Goal: Task Accomplishment & Management: Complete application form

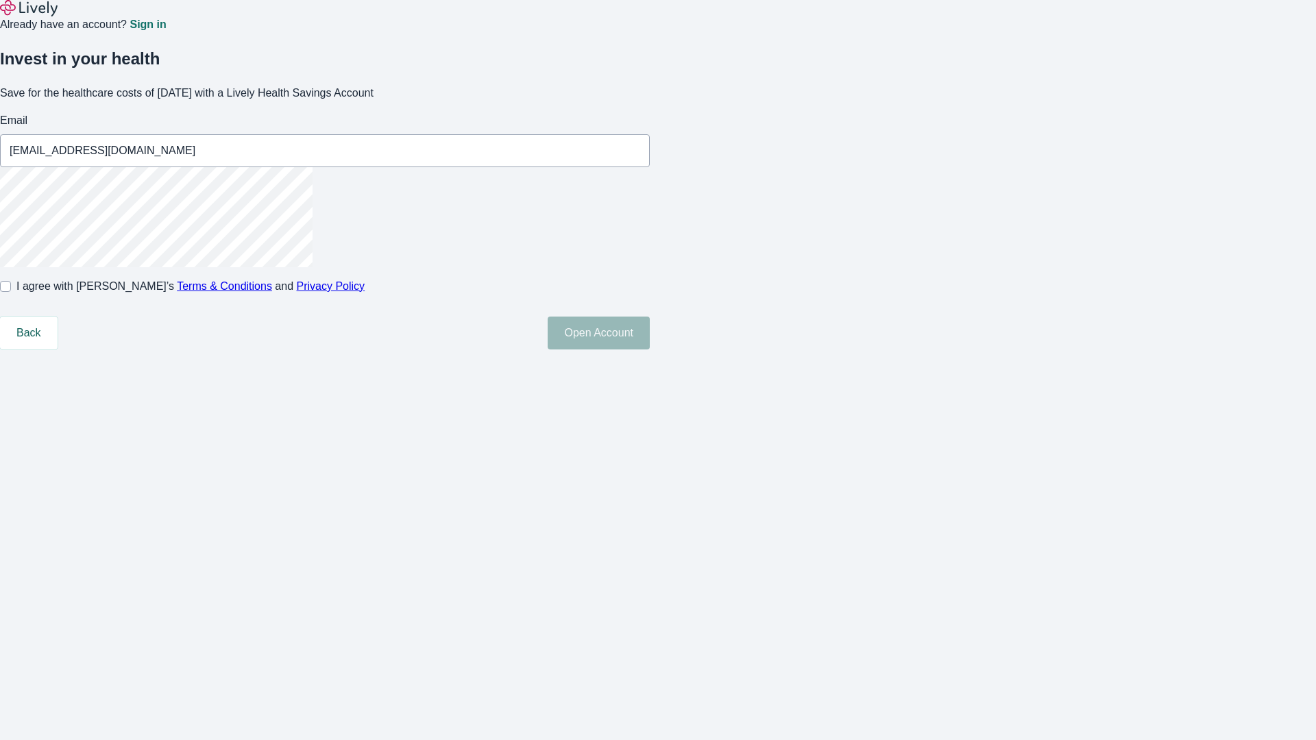
click at [11, 292] on input "I agree with Lively’s Terms & Conditions and Privacy Policy" at bounding box center [5, 286] width 11 height 11
checkbox input "true"
click at [650, 350] on button "Open Account" at bounding box center [599, 333] width 102 height 33
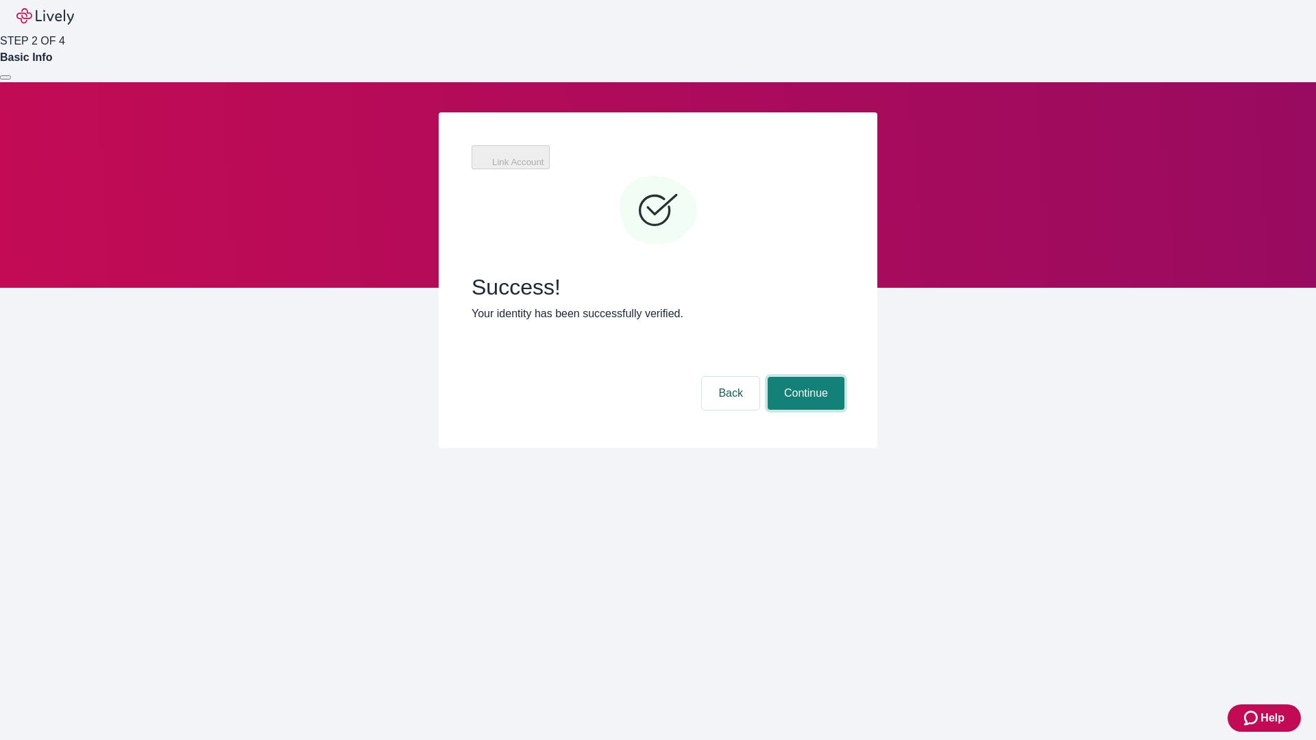
click at [804, 377] on button "Continue" at bounding box center [806, 393] width 77 height 33
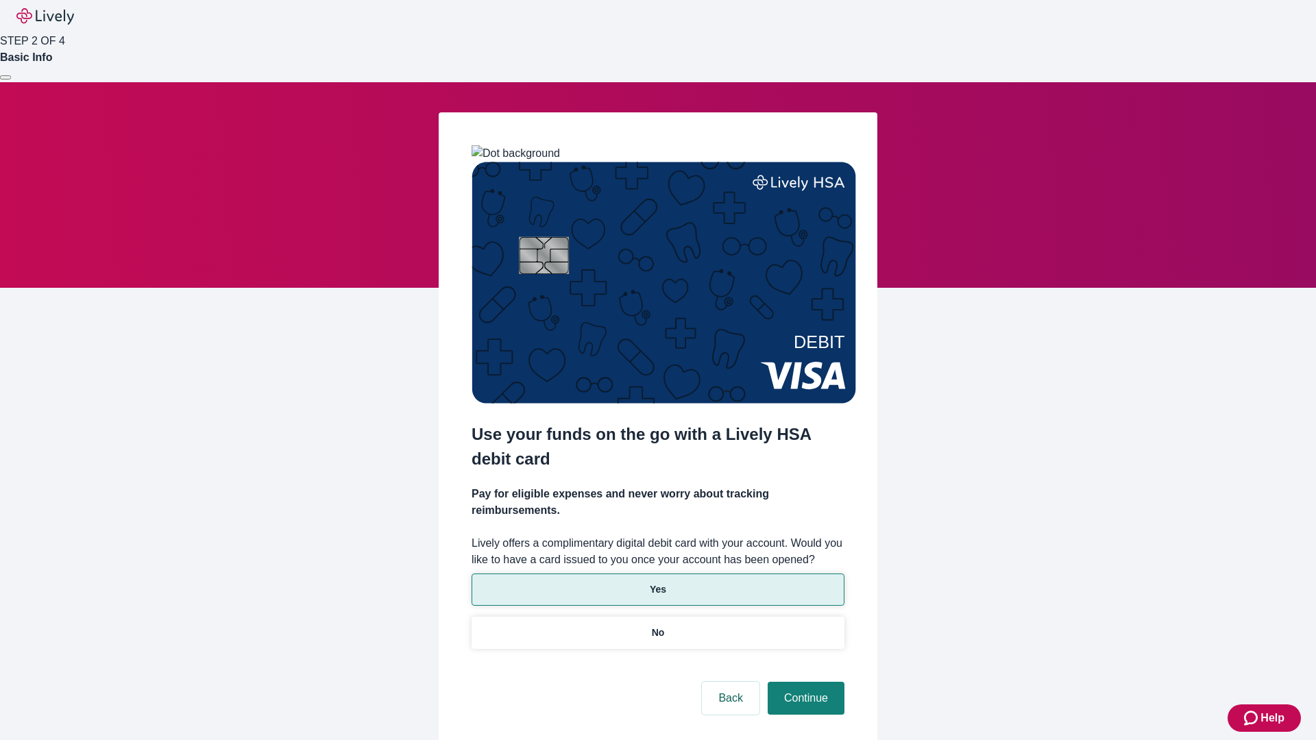
click at [657, 583] on p "Yes" at bounding box center [658, 590] width 16 height 14
click at [804, 682] on button "Continue" at bounding box center [806, 698] width 77 height 33
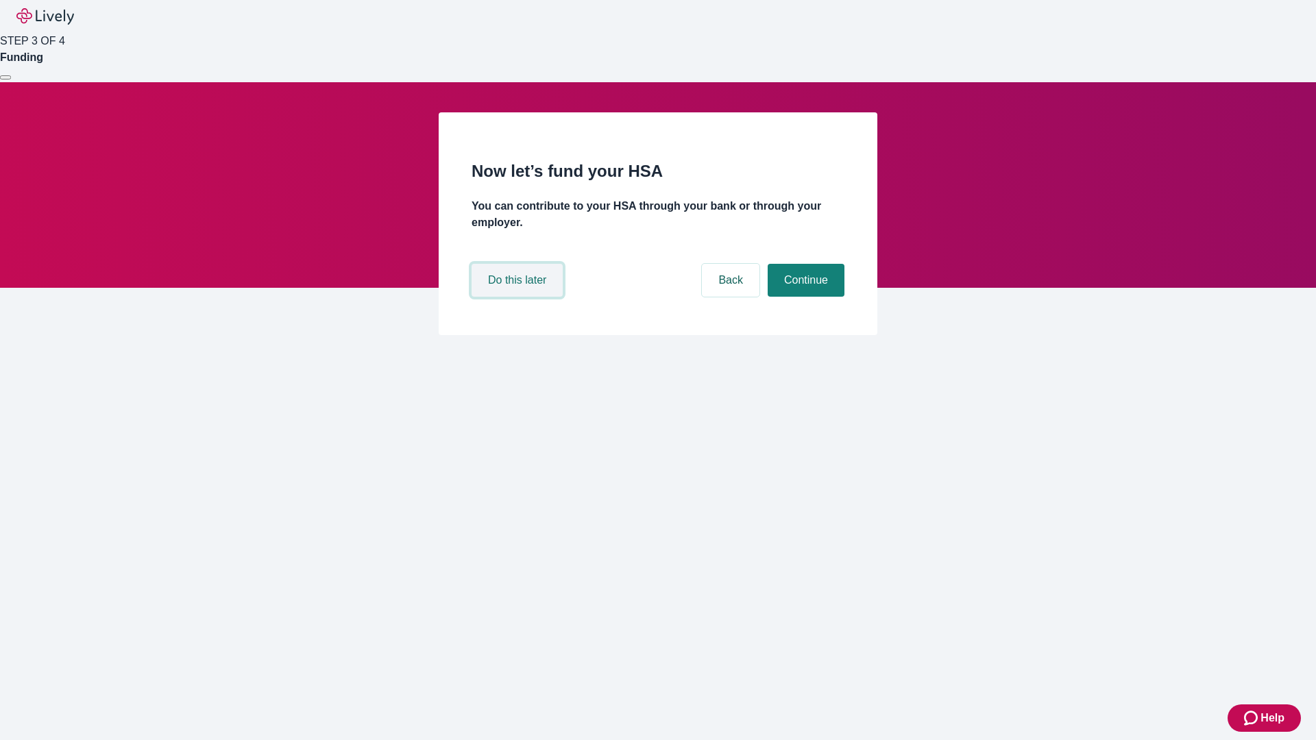
click at [519, 297] on button "Do this later" at bounding box center [517, 280] width 91 height 33
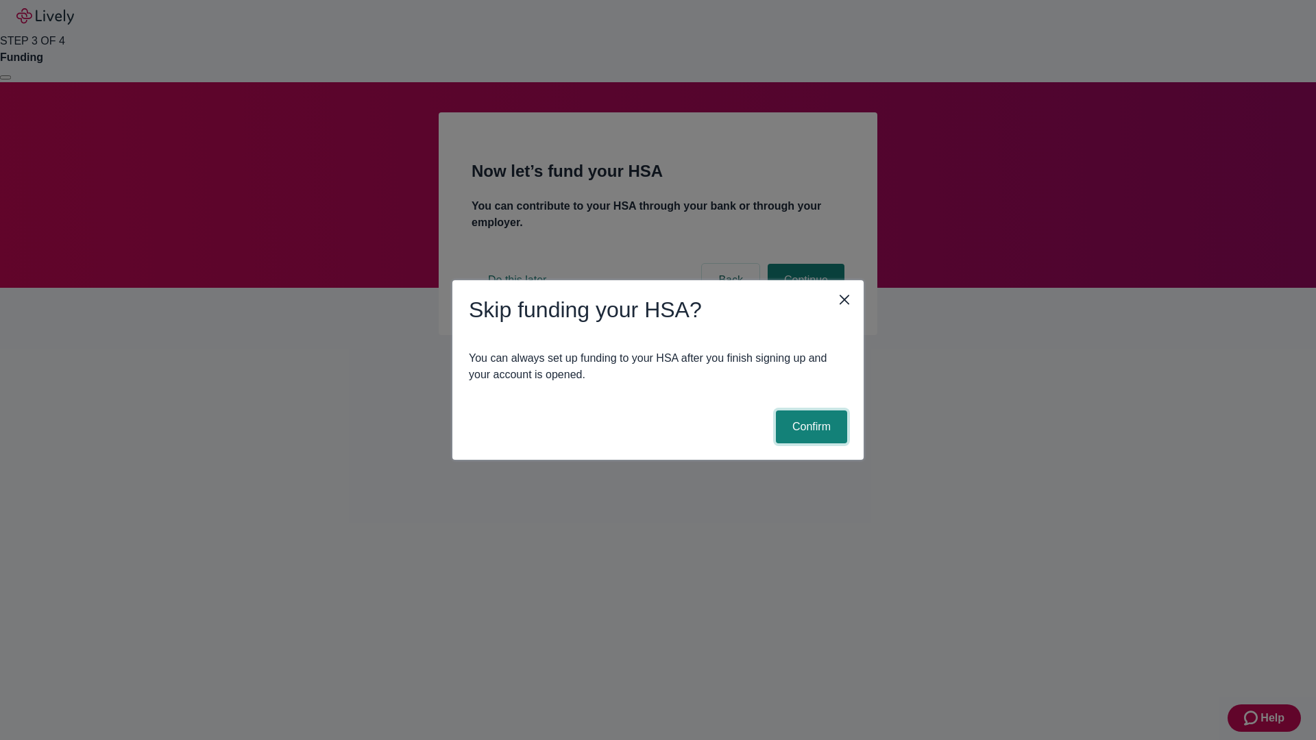
click at [810, 427] on button "Confirm" at bounding box center [811, 427] width 71 height 33
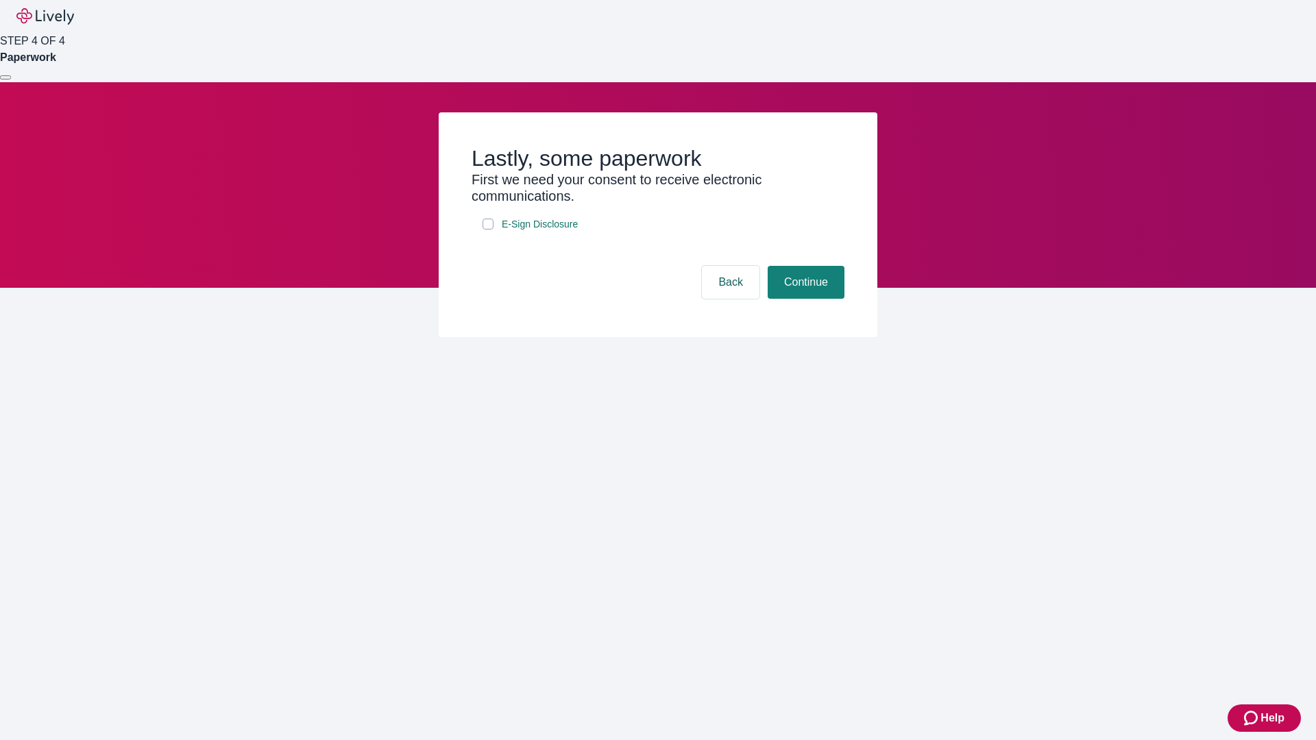
click at [488, 230] on input "E-Sign Disclosure" at bounding box center [488, 224] width 11 height 11
checkbox input "true"
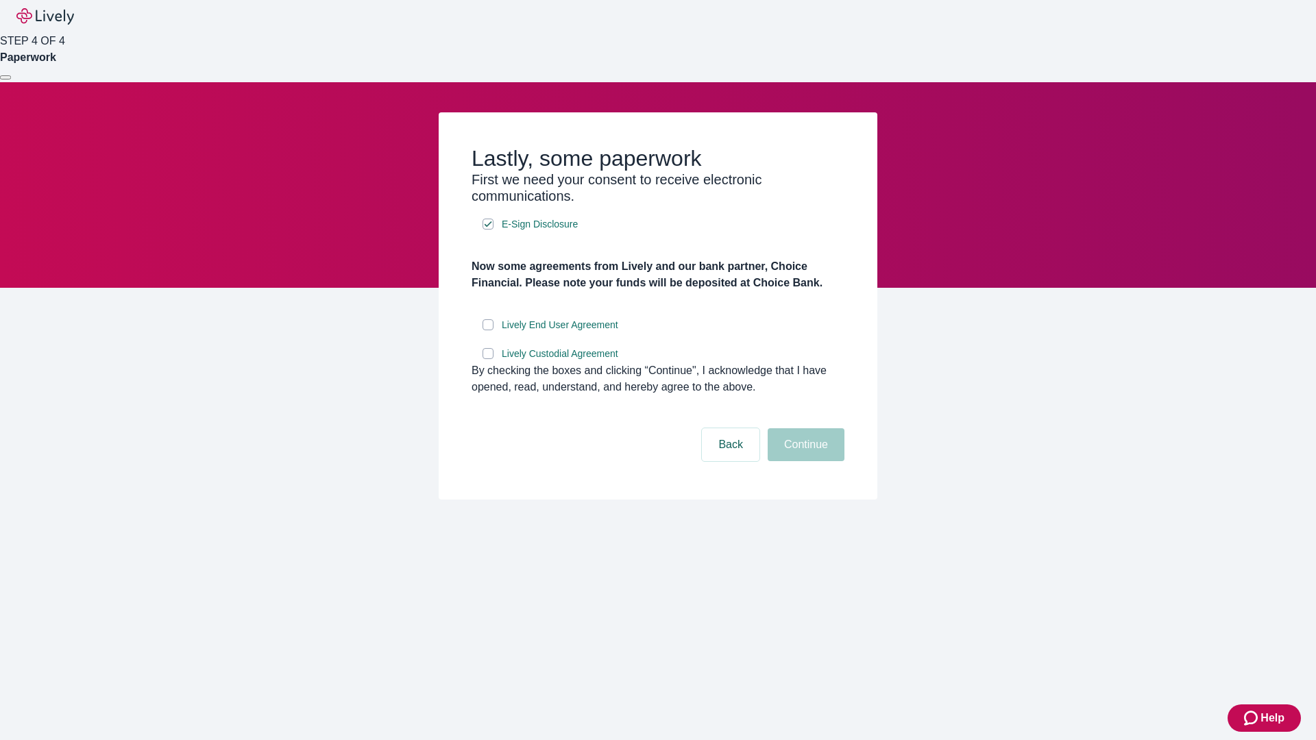
click at [488, 330] on input "Lively End User Agreement" at bounding box center [488, 324] width 11 height 11
checkbox input "true"
click at [488, 359] on input "Lively Custodial Agreement" at bounding box center [488, 353] width 11 height 11
checkbox input "true"
click at [804, 461] on button "Continue" at bounding box center [806, 445] width 77 height 33
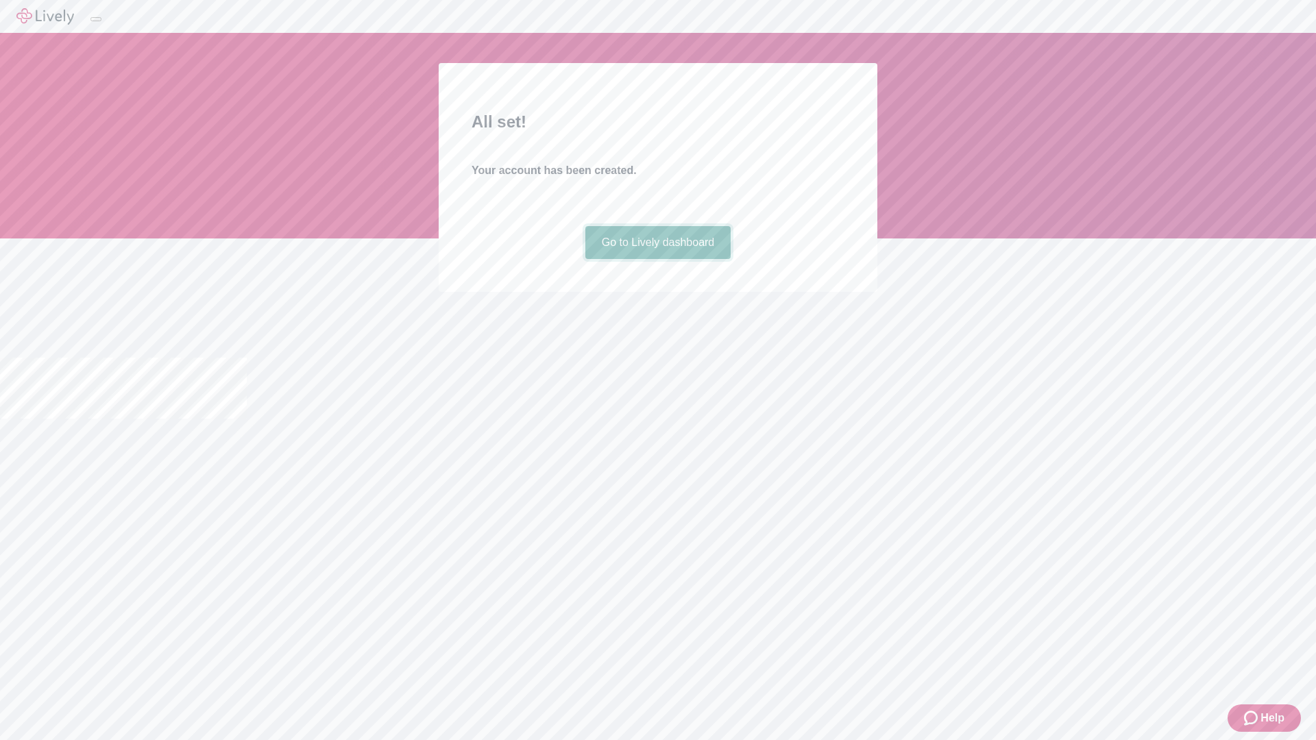
click at [657, 259] on link "Go to Lively dashboard" at bounding box center [659, 242] width 146 height 33
